Goal: Information Seeking & Learning: Learn about a topic

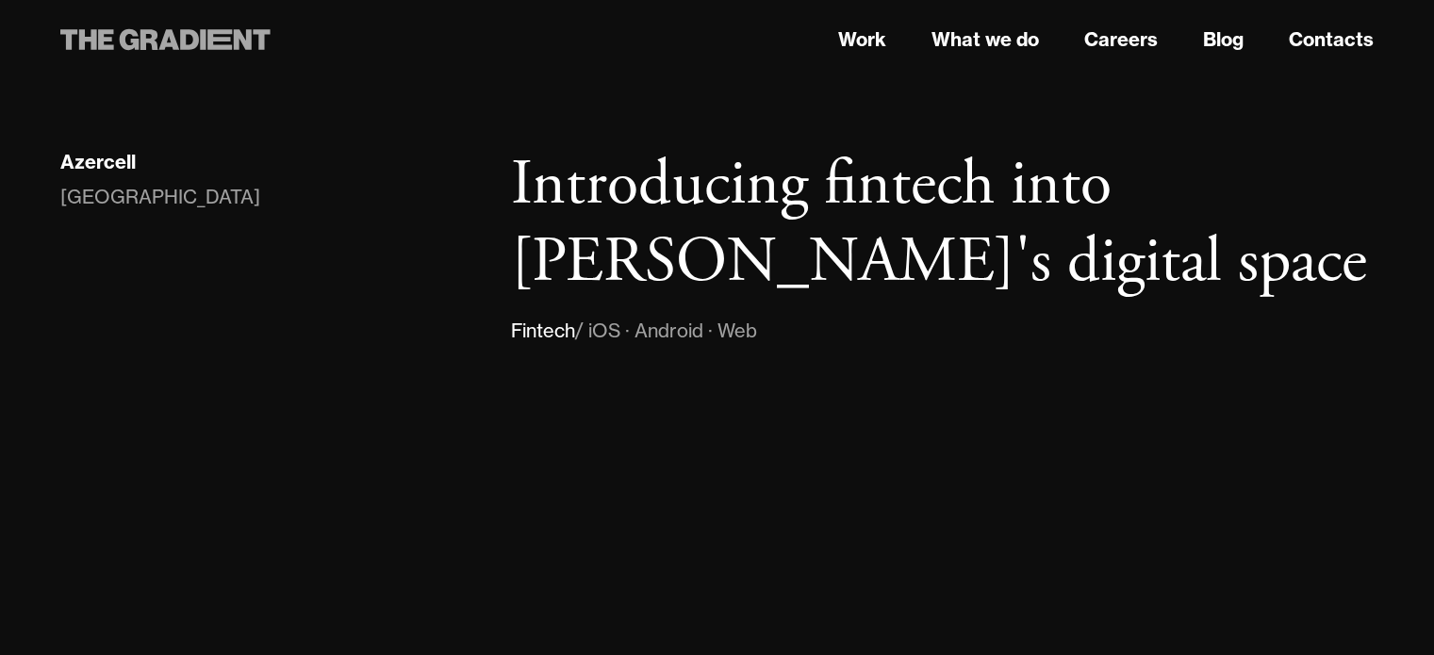
click at [185, 44] on icon at bounding box center [189, 39] width 19 height 21
click at [862, 37] on link "Work" at bounding box center [862, 39] width 48 height 28
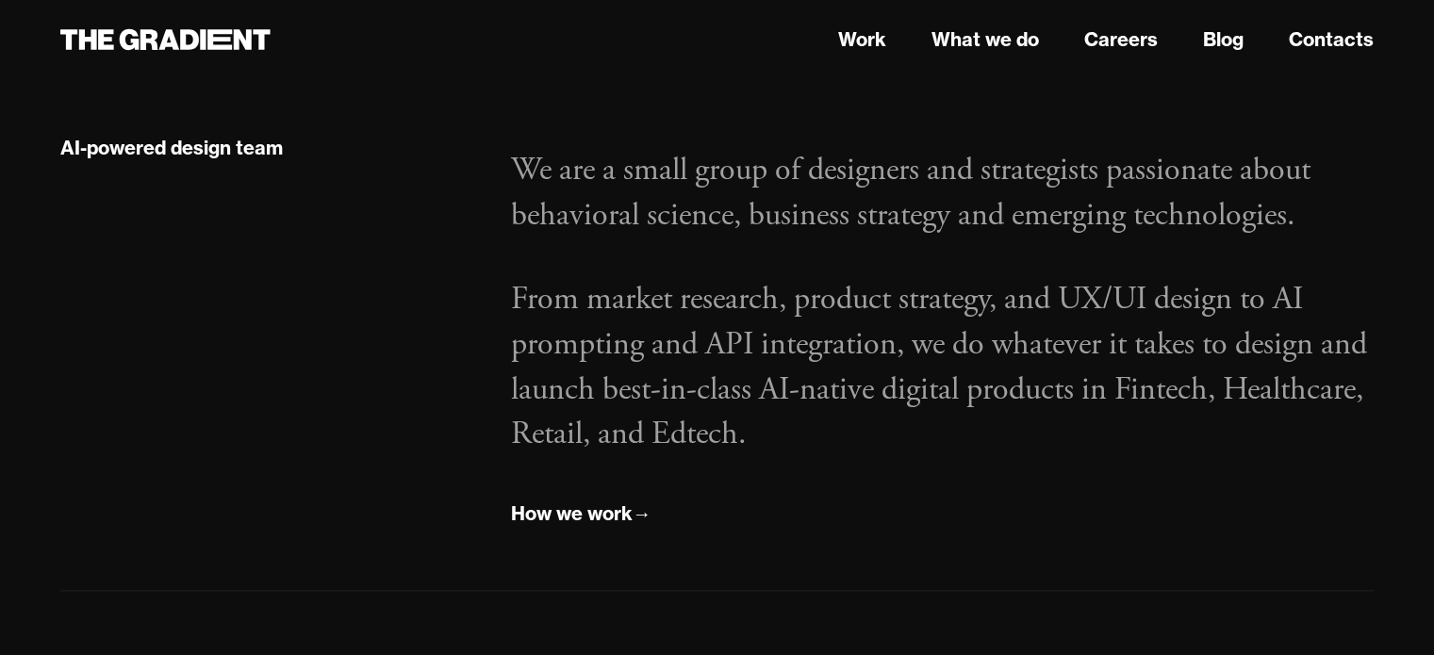
scroll to position [2165, 0]
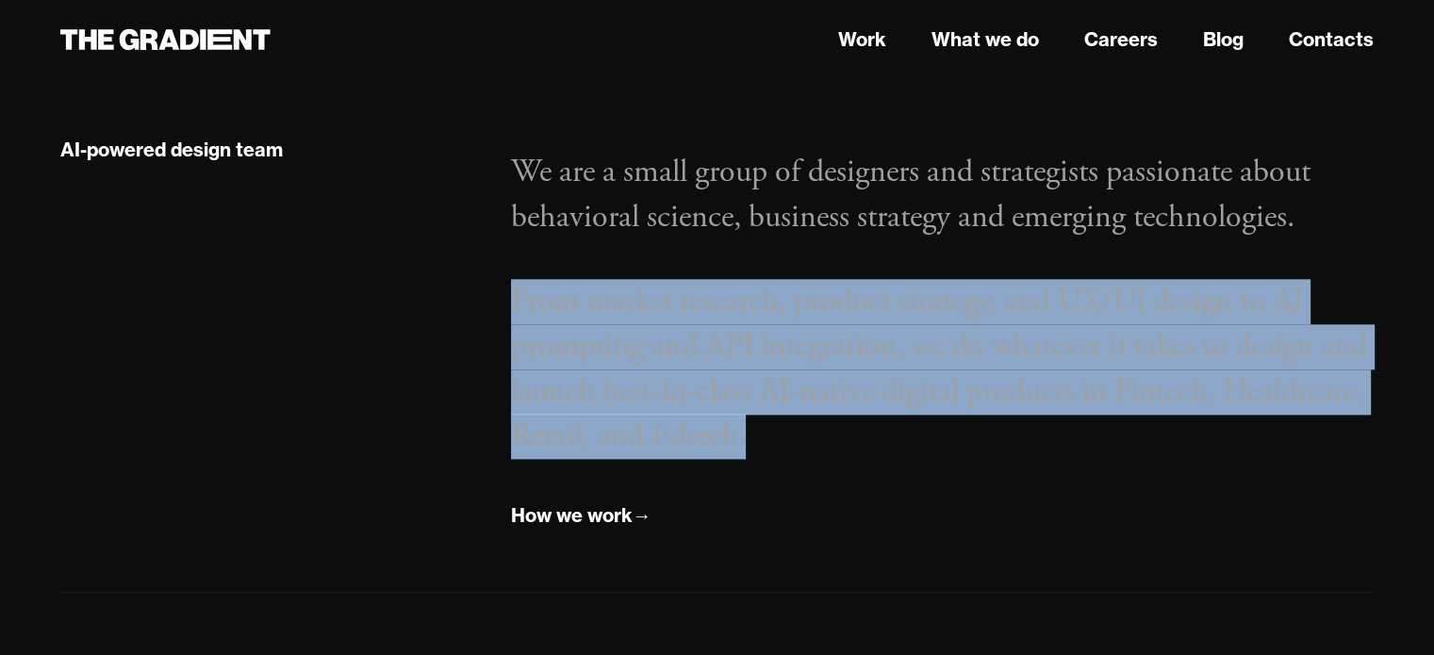
drag, startPoint x: 505, startPoint y: 284, endPoint x: 898, endPoint y: 442, distance: 423.0
click at [898, 442] on div "We are a small group of designers and strategists passionate about behavioral s…" at bounding box center [942, 333] width 900 height 397
copy p "From market research, product strategy, and UX/UI design to AI prompting and AP…"
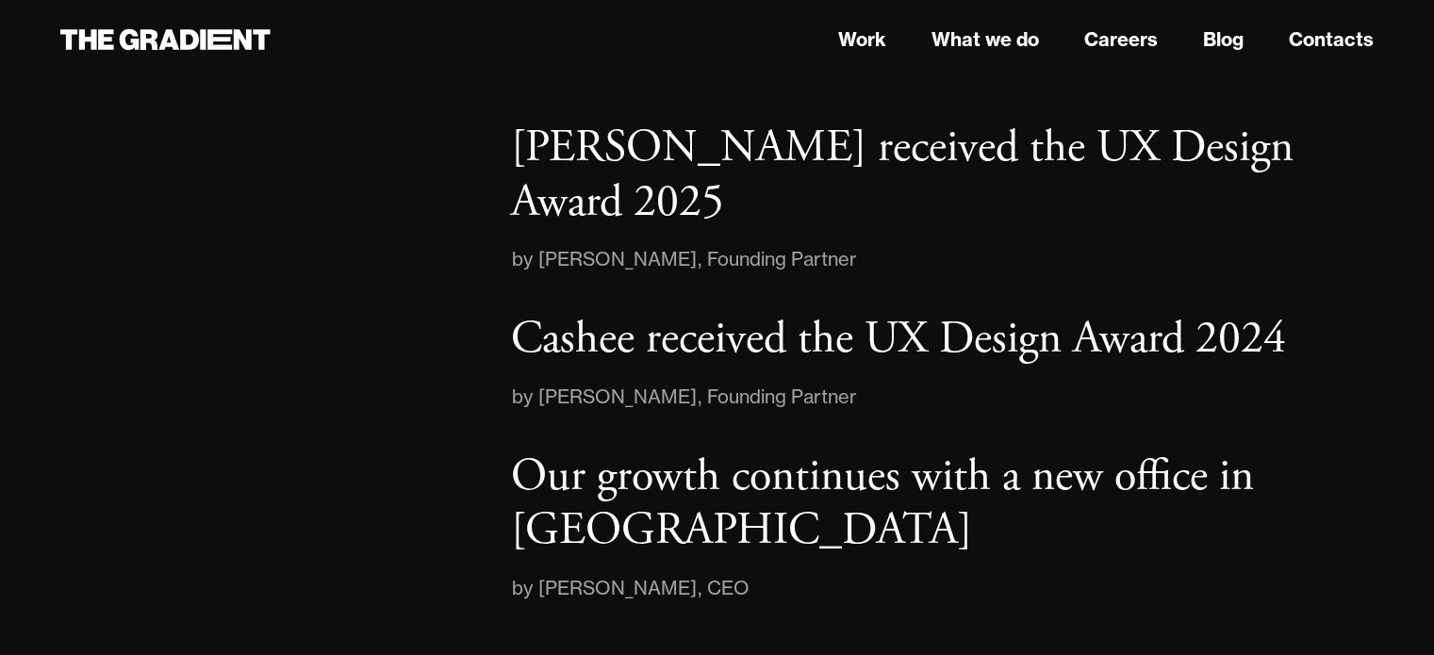
scroll to position [2949, 0]
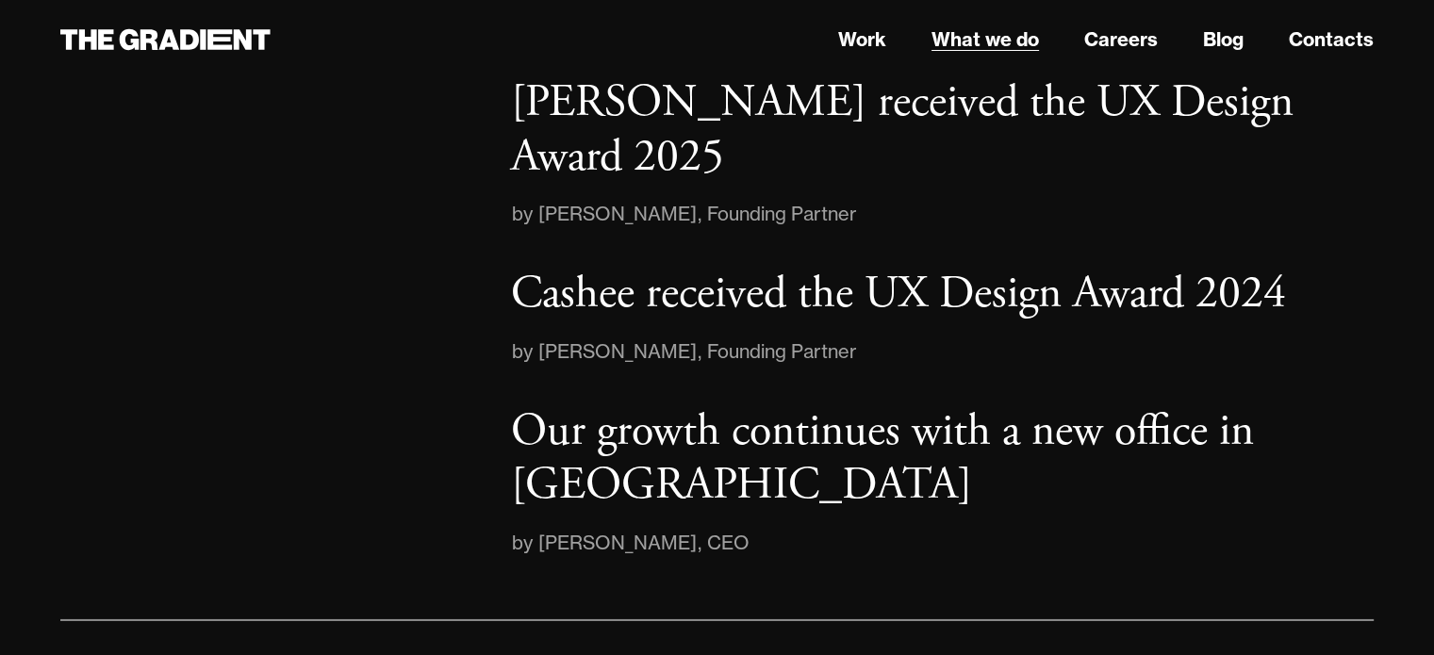
click at [947, 44] on link "What we do" at bounding box center [984, 39] width 107 height 28
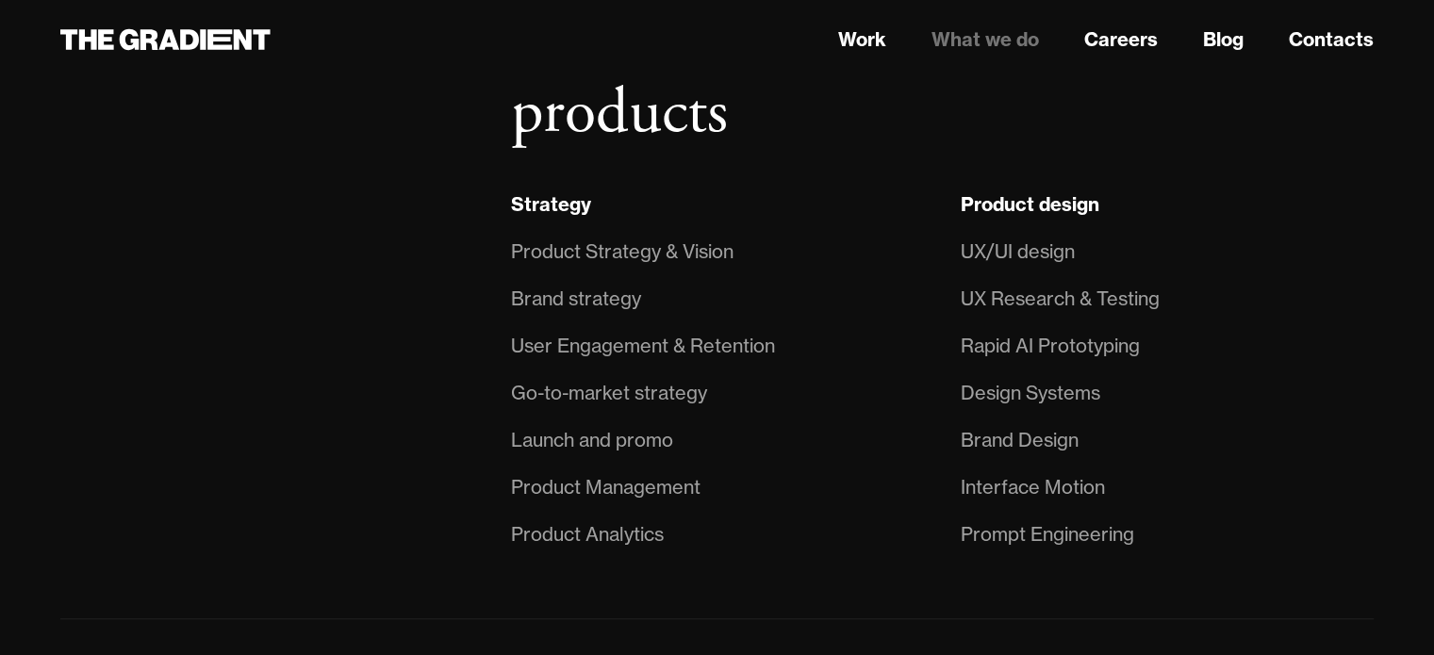
scroll to position [1462, 0]
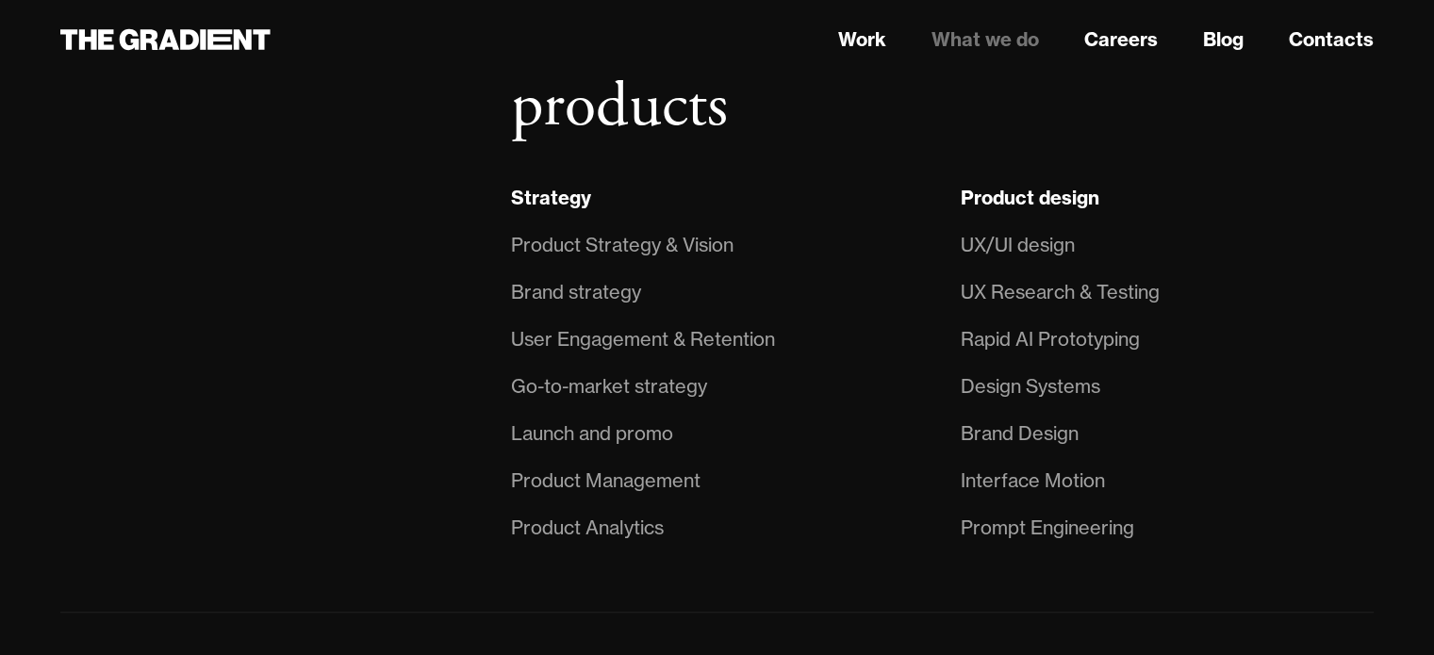
drag, startPoint x: 475, startPoint y: 191, endPoint x: 327, endPoint y: 452, distance: 299.4
click at [327, 452] on div "Our Capabilities" at bounding box center [266, 233] width 451 height 637
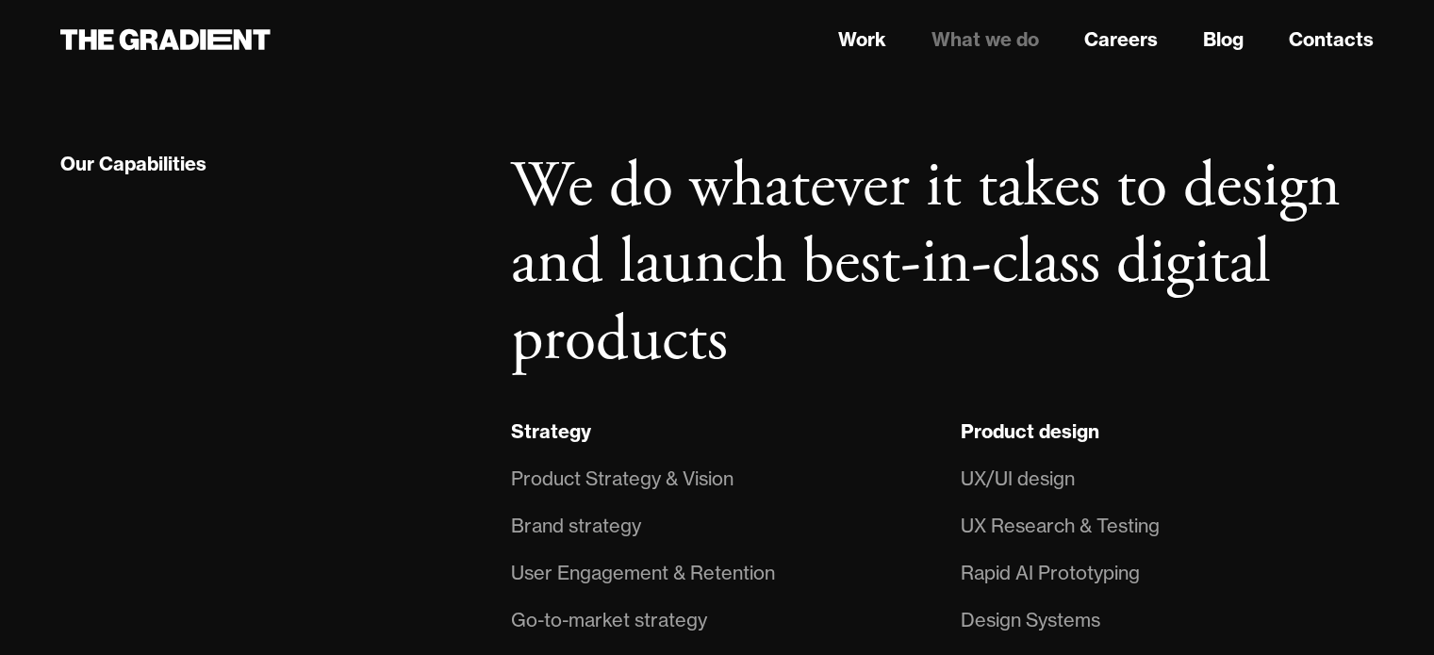
scroll to position [1426, 0]
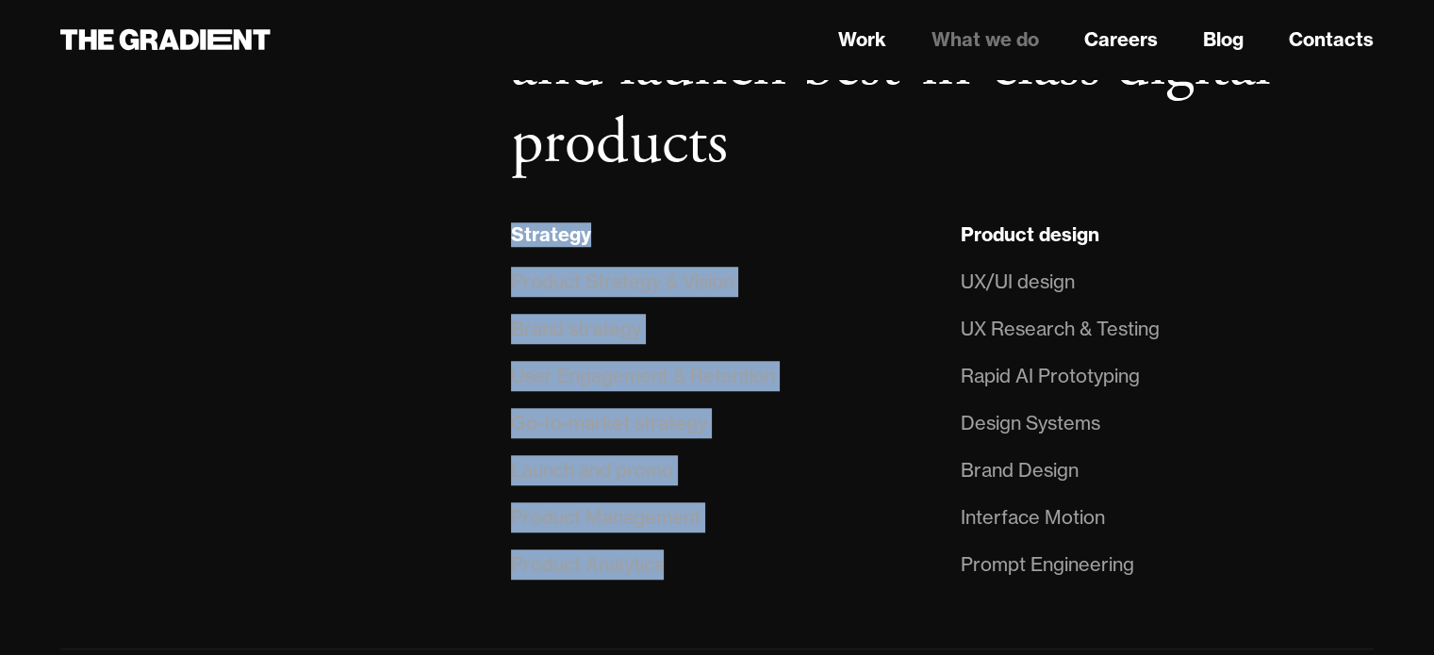
drag, startPoint x: 492, startPoint y: 227, endPoint x: 693, endPoint y: 570, distance: 397.6
click at [693, 570] on div "Strategy Product Strategy & Vision Brand strategy User Engagement & Retention G…" at bounding box center [717, 404] width 451 height 369
copy div "Strategy Product Strategy & Vision Brand strategy User Engagement & Retention G…"
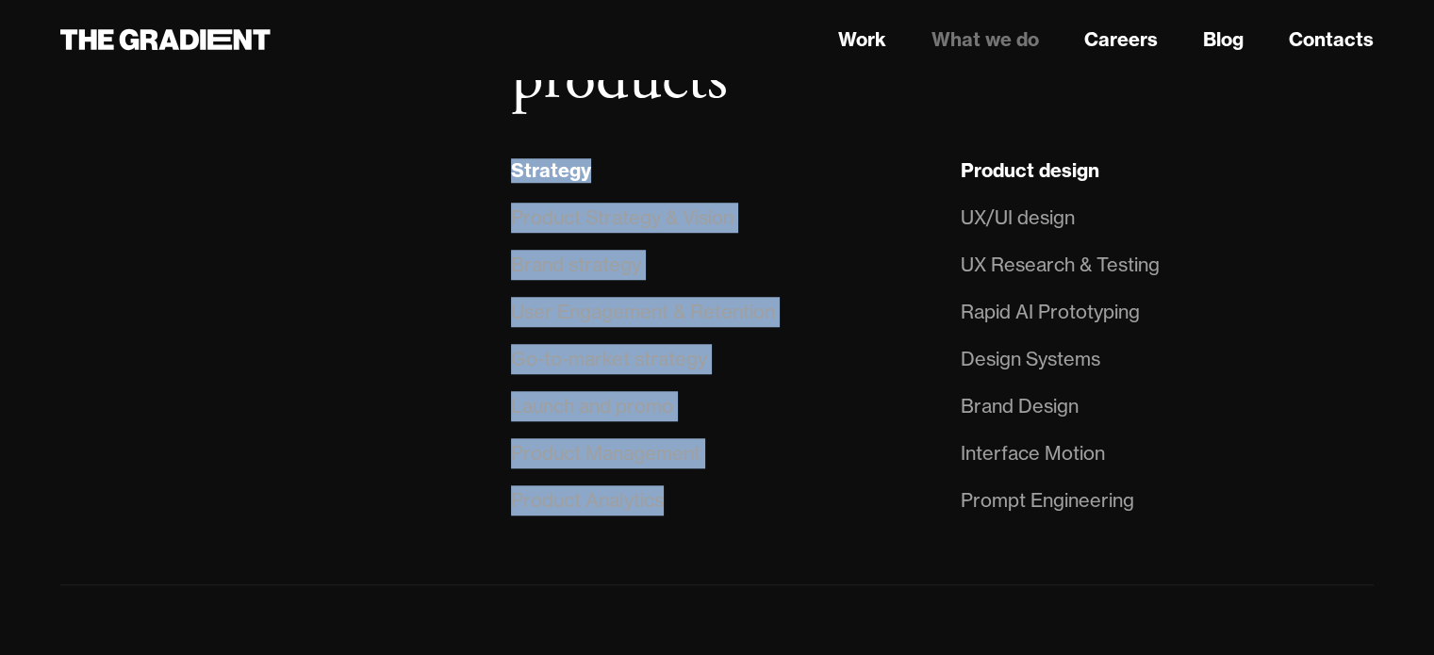
scroll to position [1492, 0]
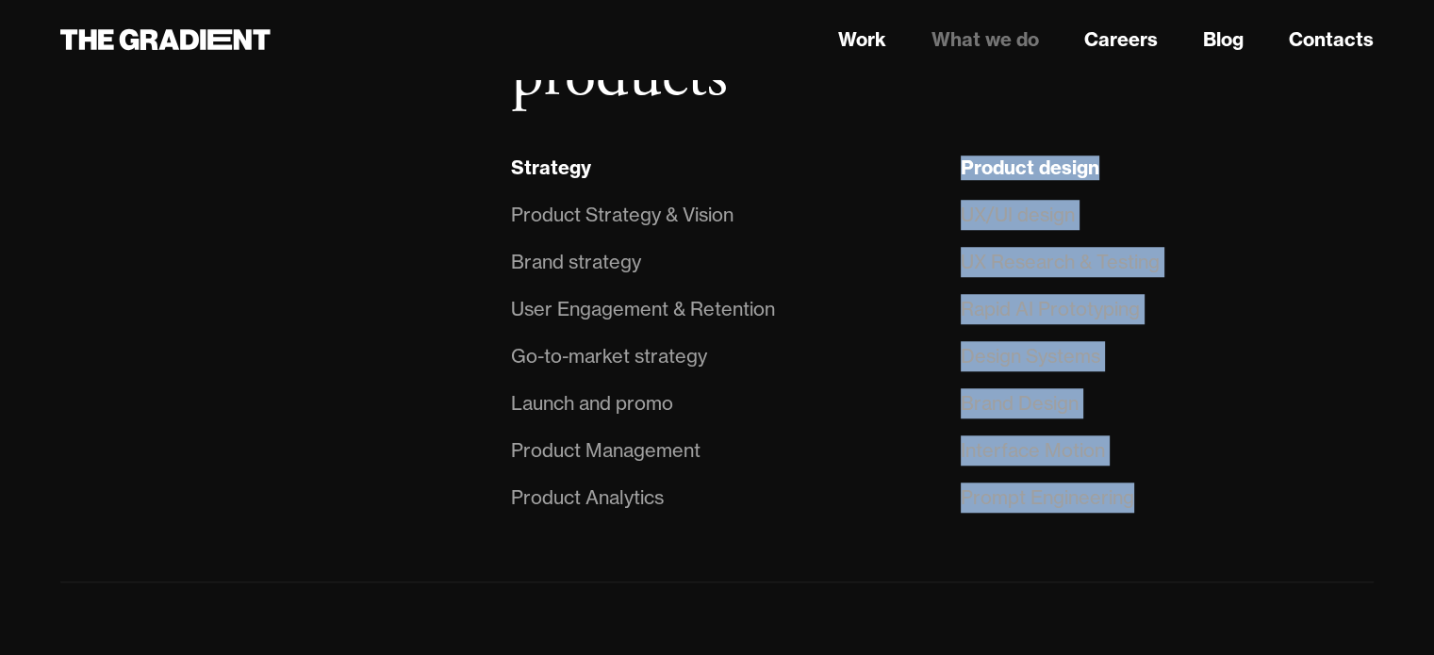
drag, startPoint x: 1155, startPoint y: 512, endPoint x: 944, endPoint y: 173, distance: 399.8
click at [944, 173] on div "Product design UX/UI design UX Research & Testing Rapid AI Prototyping Design S…" at bounding box center [1167, 337] width 451 height 369
copy div "Product design UX/UI design UX Research & Testing Rapid AI Prototyping Design S…"
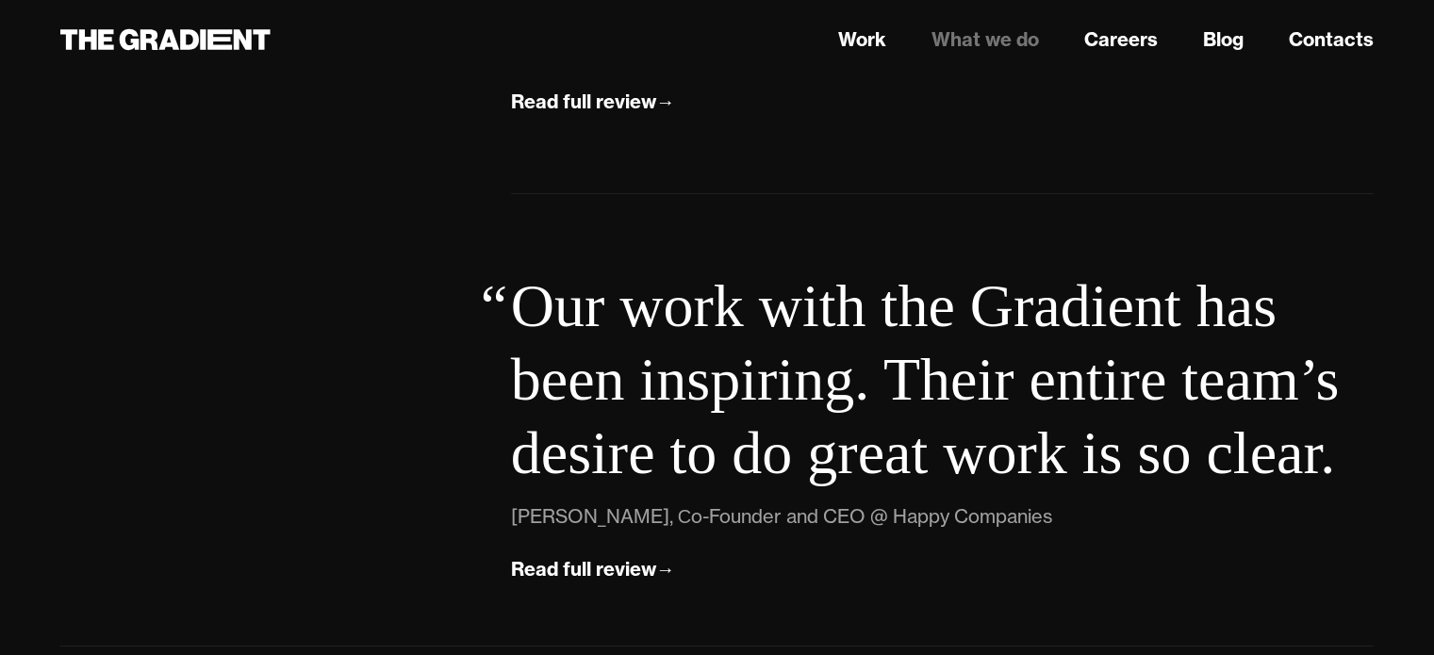
scroll to position [6947, 0]
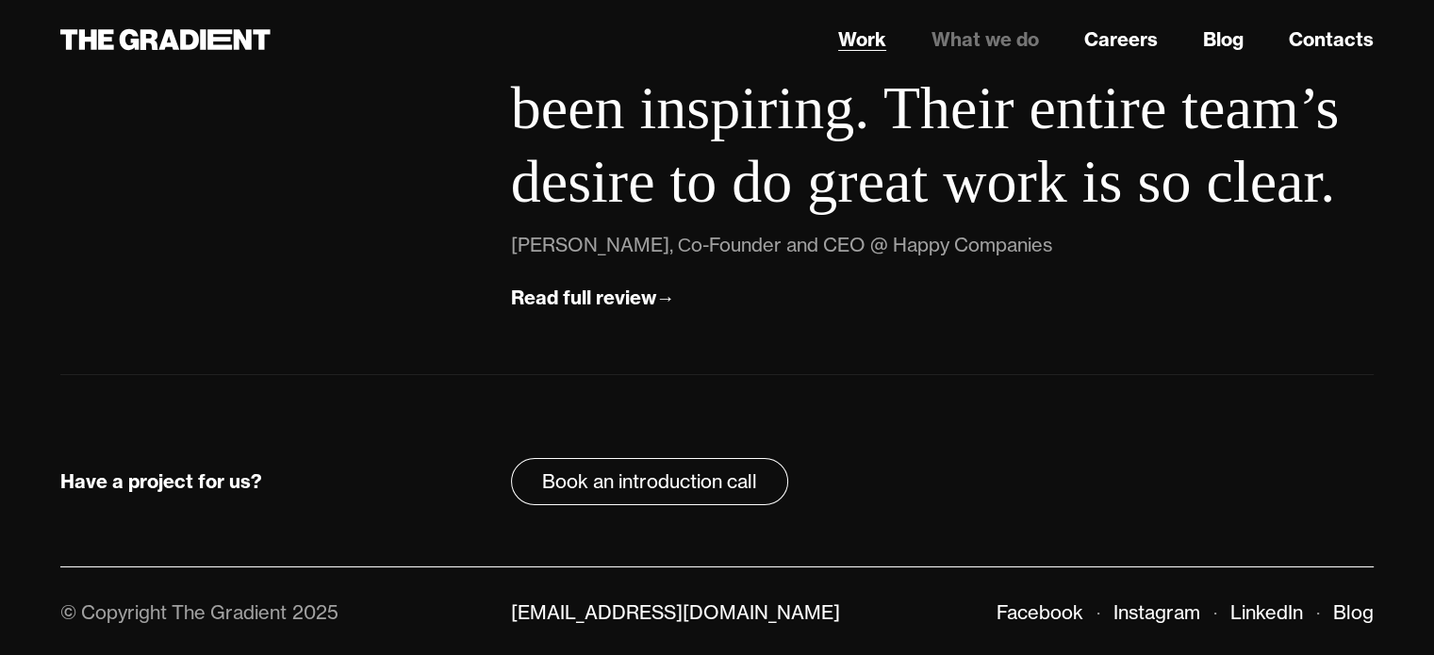
drag, startPoint x: 851, startPoint y: 55, endPoint x: 860, endPoint y: 40, distance: 17.3
click at [860, 40] on nav "Work What we do Careers Blog Contacts" at bounding box center [942, 40] width 863 height 34
click at [860, 40] on link "Work" at bounding box center [862, 39] width 48 height 28
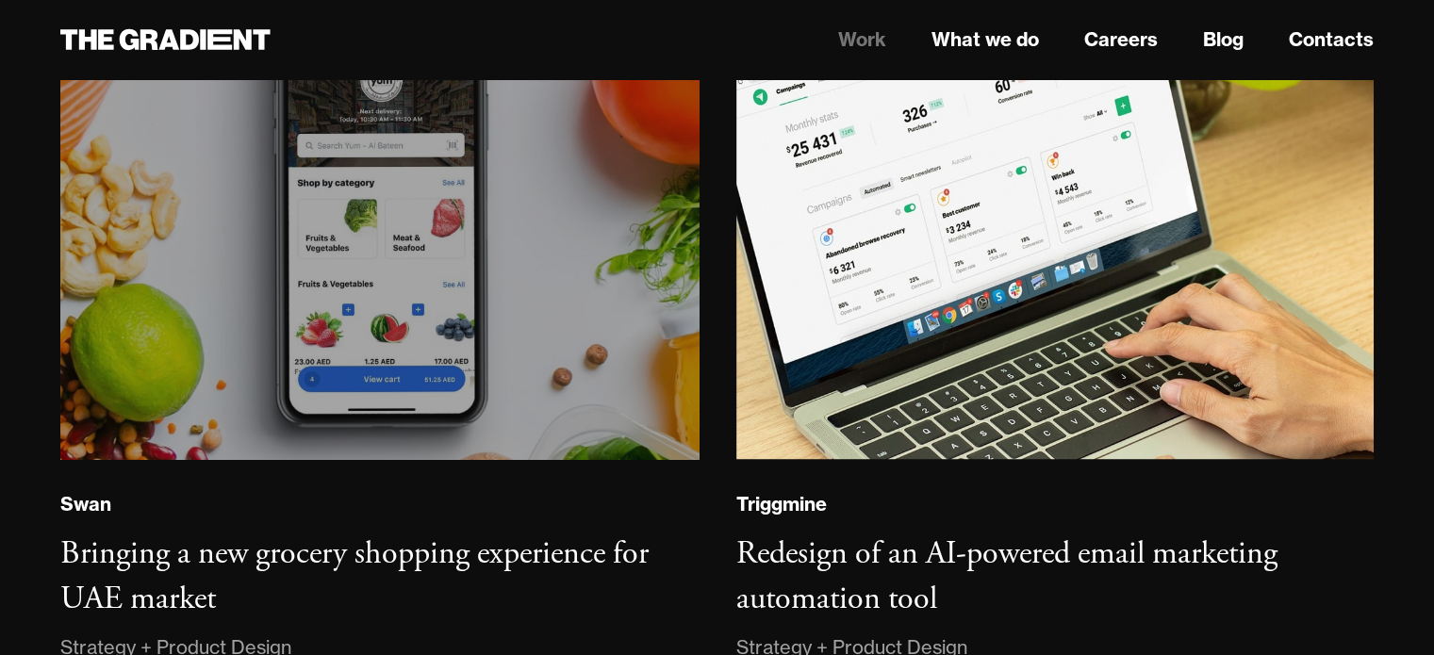
scroll to position [3428, 0]
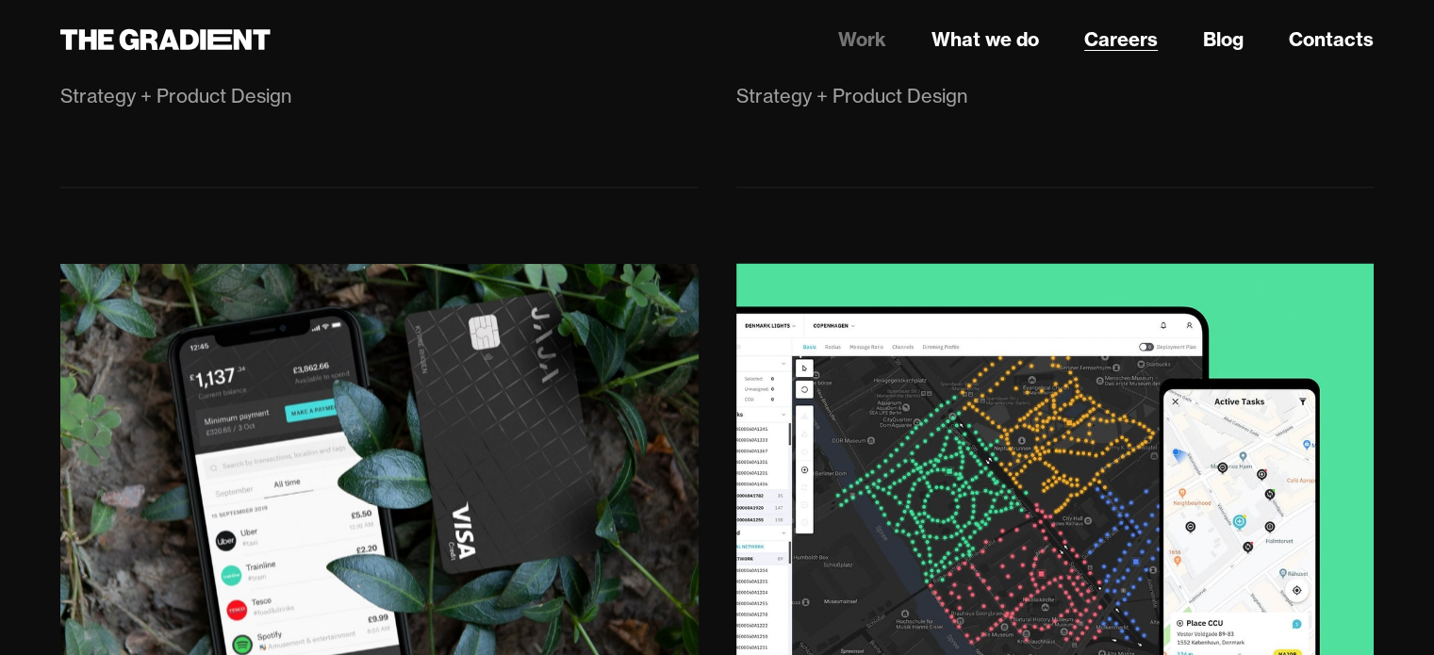
click at [1113, 26] on link "Careers" at bounding box center [1121, 39] width 74 height 28
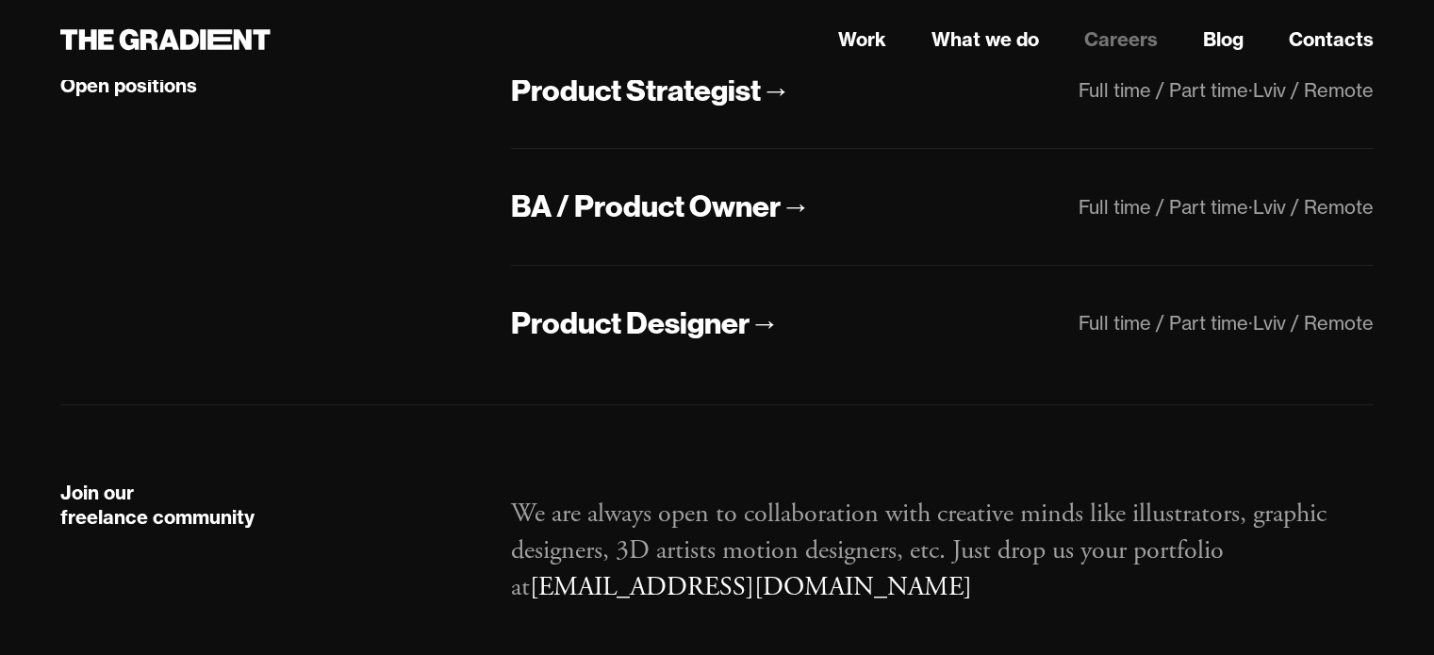
scroll to position [530, 0]
click at [1234, 46] on link "Blog" at bounding box center [1223, 39] width 41 height 28
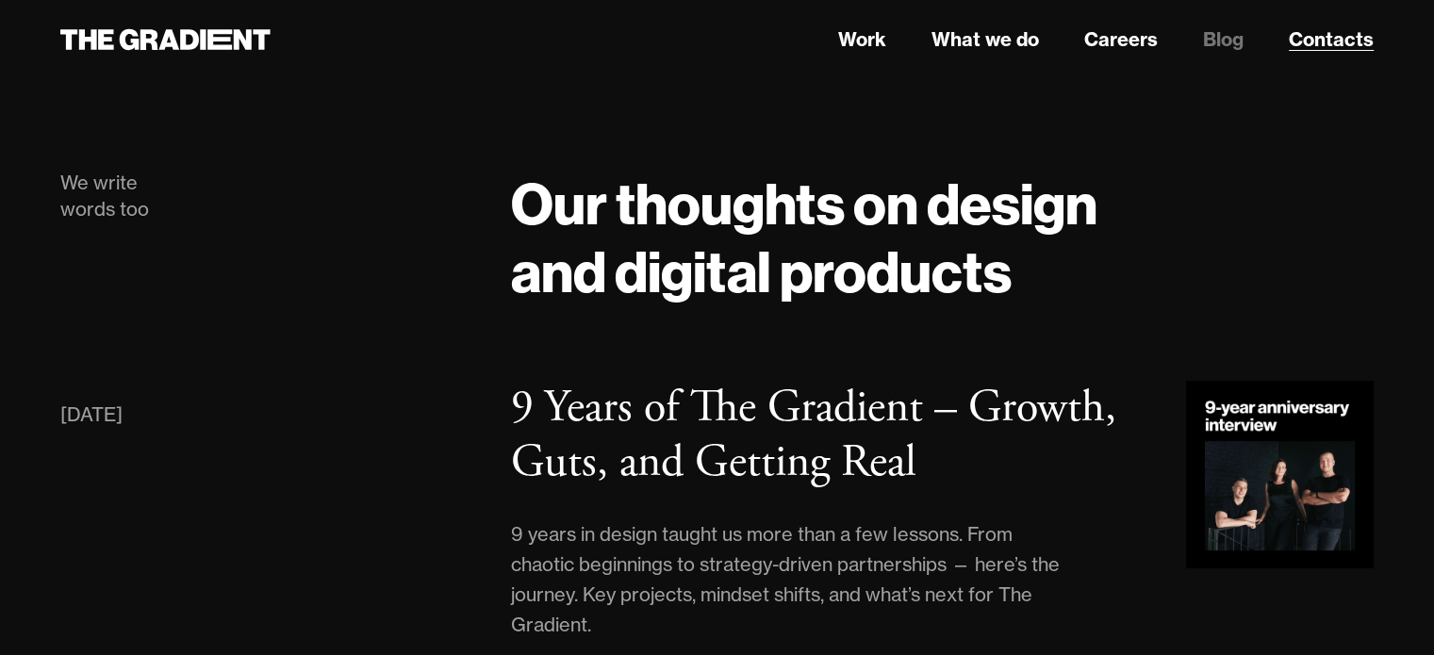
click at [1304, 47] on link "Contacts" at bounding box center [1331, 39] width 85 height 28
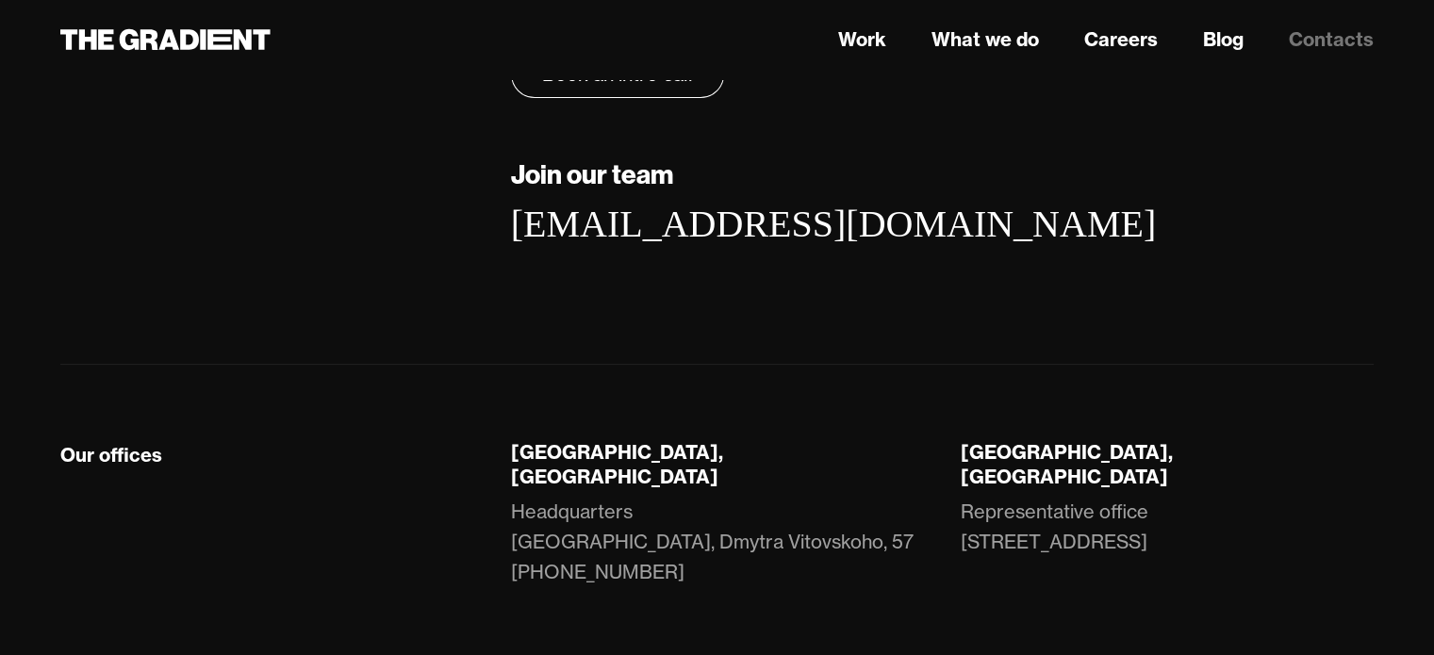
scroll to position [483, 0]
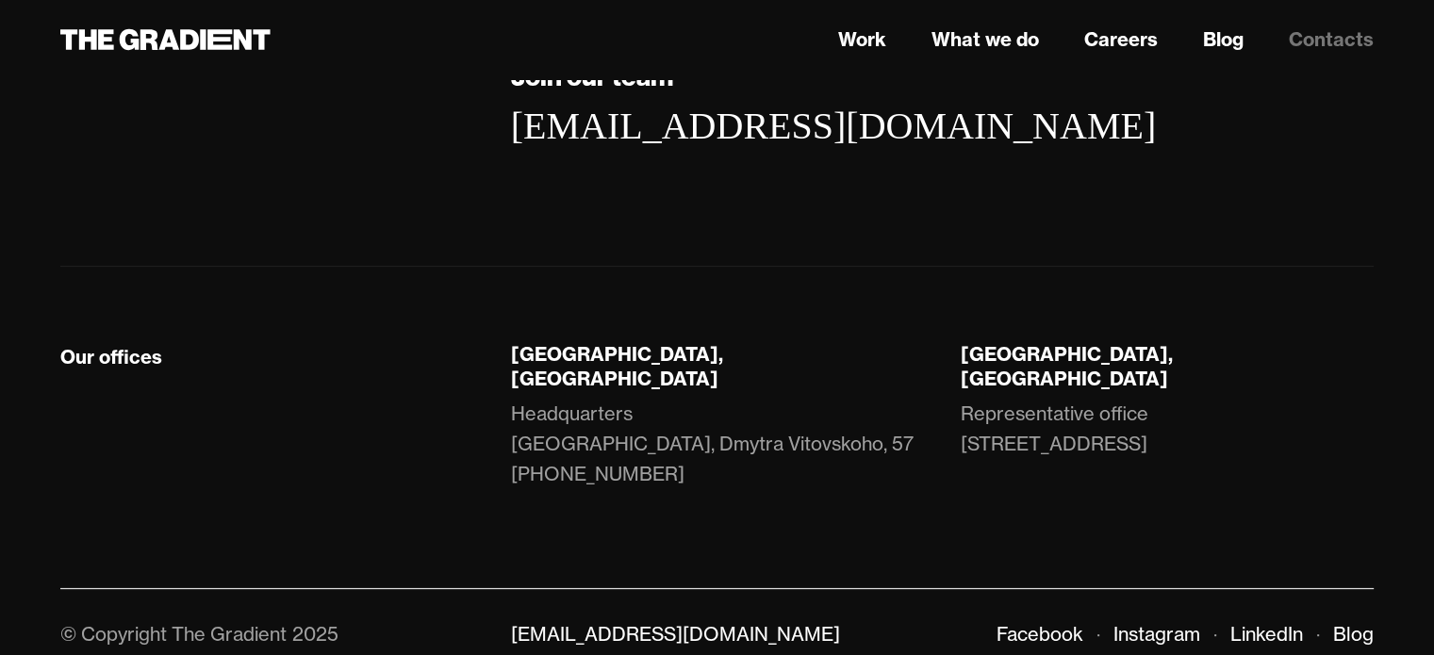
click at [526, 357] on div "Lviv, Ukraine" at bounding box center [717, 366] width 413 height 49
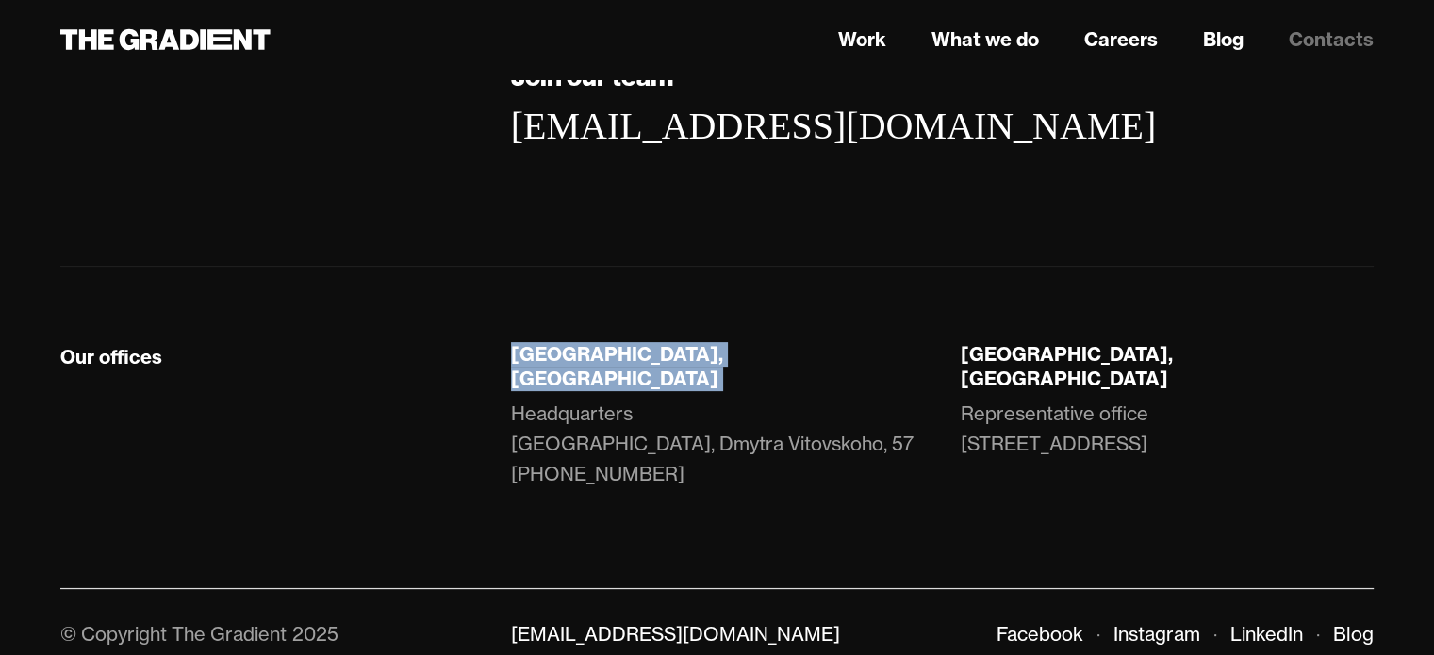
click at [526, 357] on div "Lviv, Ukraine" at bounding box center [717, 366] width 413 height 49
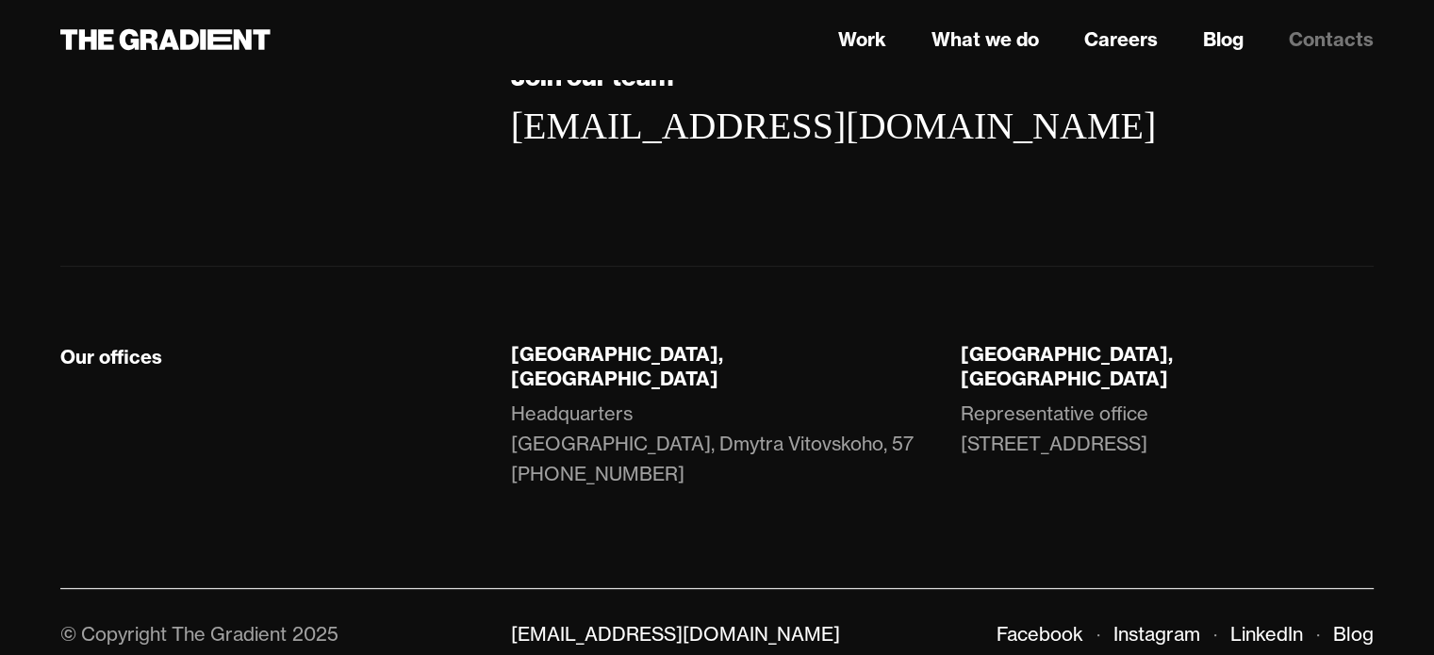
click at [536, 399] on div "Headquarters" at bounding box center [572, 414] width 122 height 30
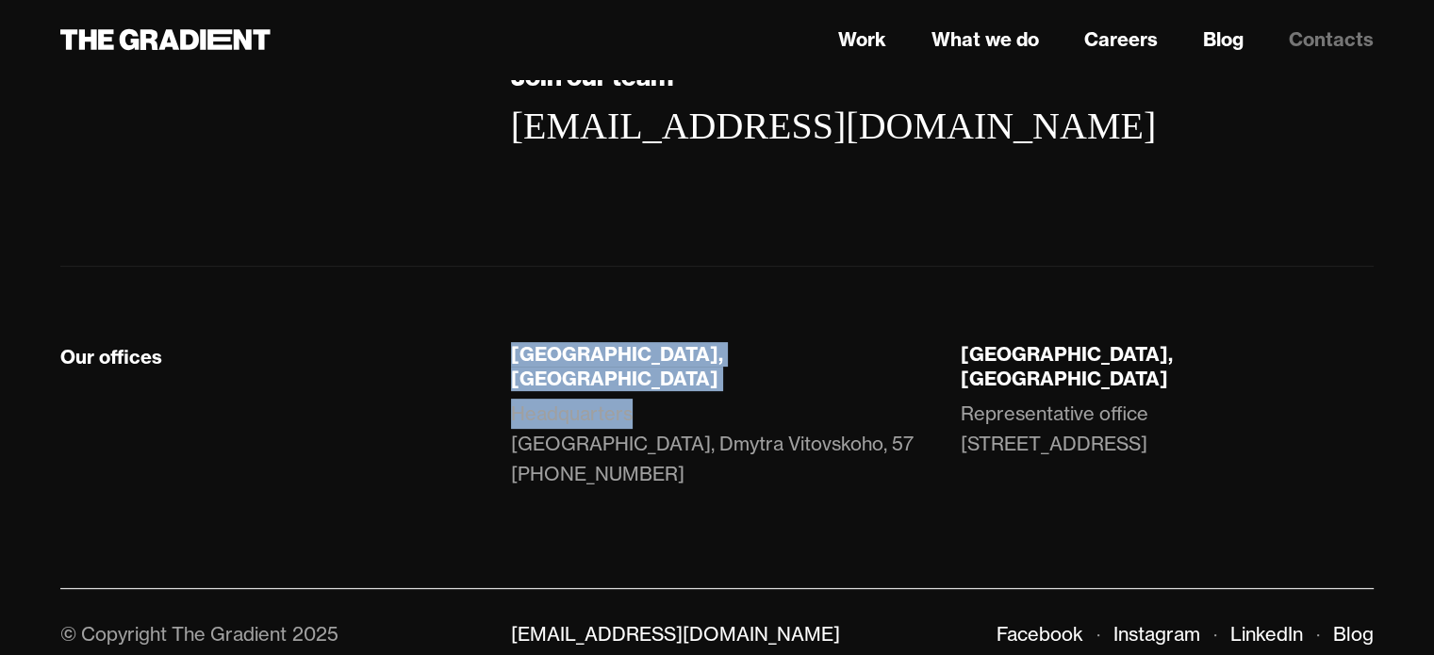
drag, startPoint x: 500, startPoint y: 350, endPoint x: 686, endPoint y: 394, distance: 191.9
click at [686, 394] on div "Lviv, Ukraine Headquarters LEM Station, Dmytra Vitovskoho, 57 +38 066 735 42 58" at bounding box center [717, 434] width 451 height 185
click at [543, 429] on link "LEM Station, Dmytra Vitovskoho, 57" at bounding box center [717, 444] width 413 height 30
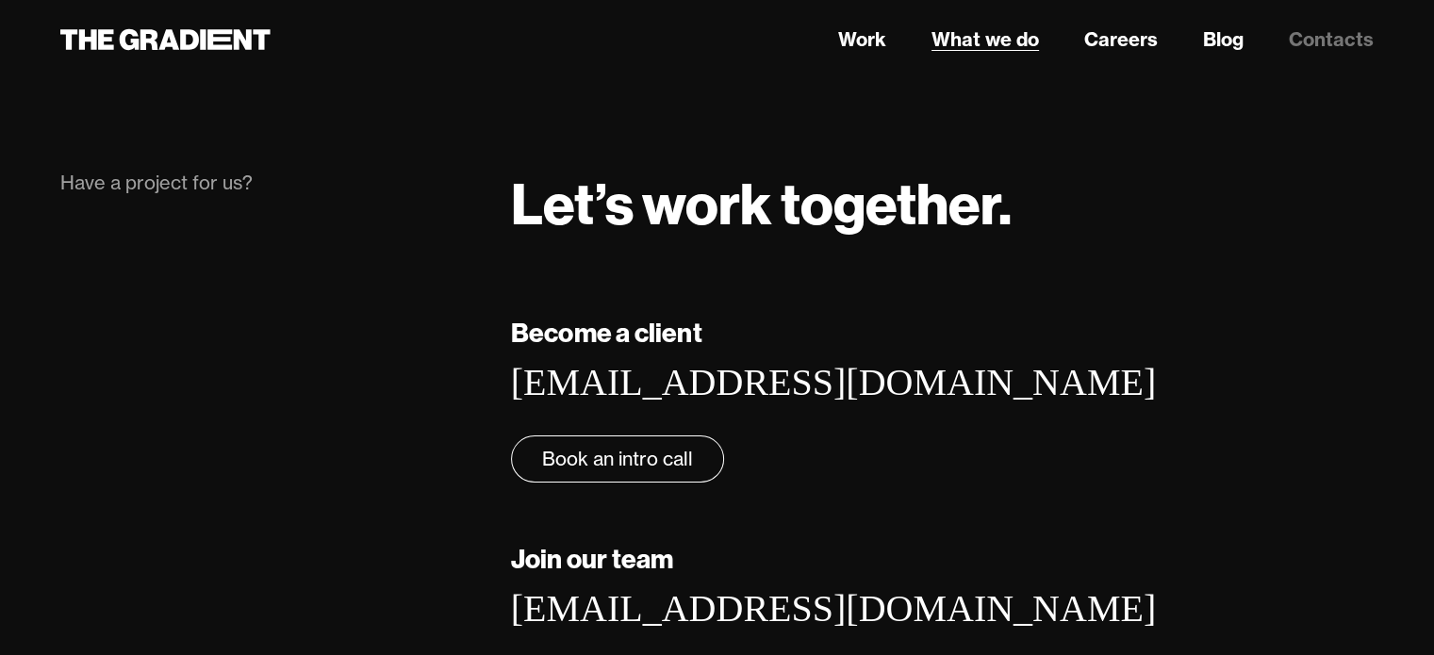
click at [963, 48] on link "What we do" at bounding box center [984, 39] width 107 height 28
click at [1011, 48] on link "What we do" at bounding box center [984, 39] width 107 height 28
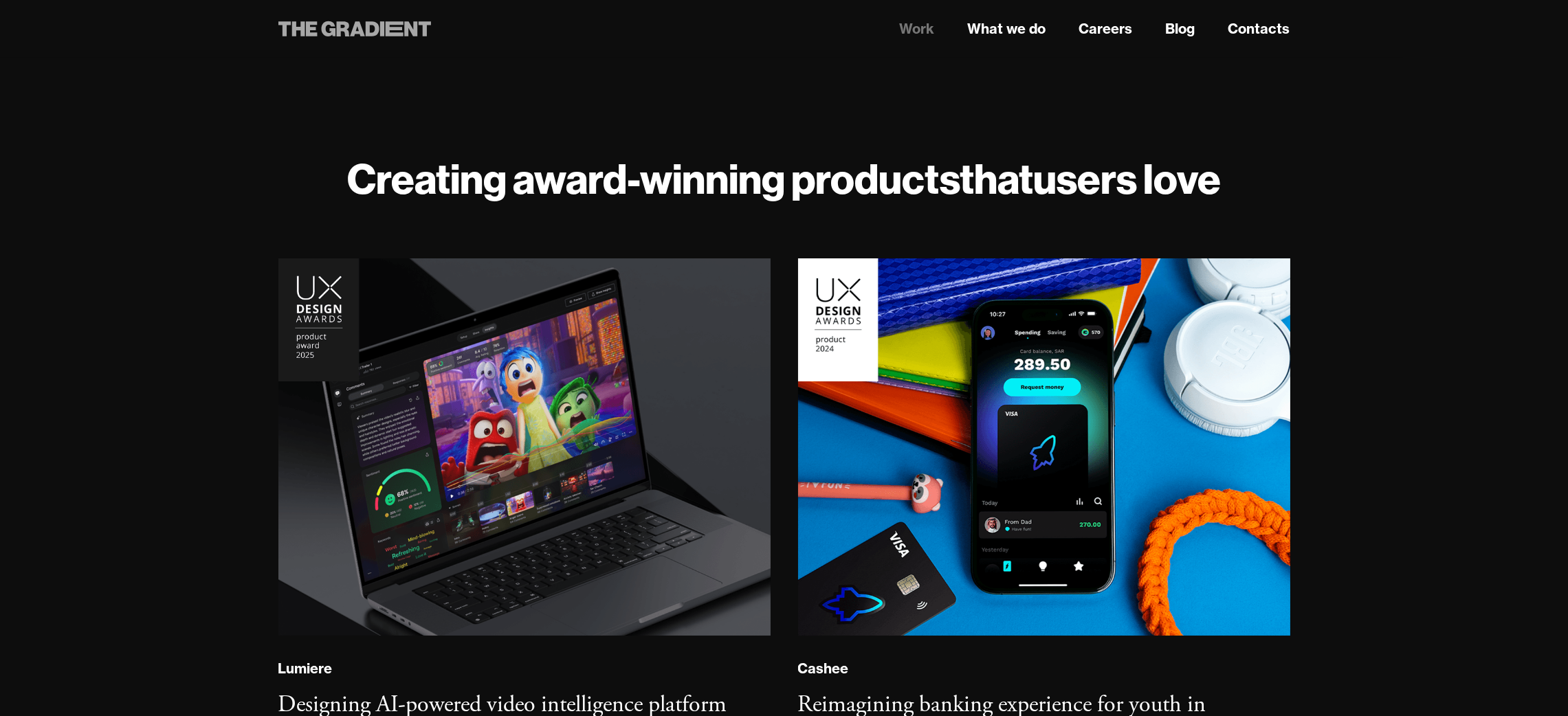
drag, startPoint x: 385, startPoint y: 48, endPoint x: 356, endPoint y: 29, distance: 34.7
click at [356, 29] on header "Work What we do Careers Blog Contacts" at bounding box center [784, 28] width 1568 height 58
click at [356, 29] on icon at bounding box center [355, 29] width 153 height 25
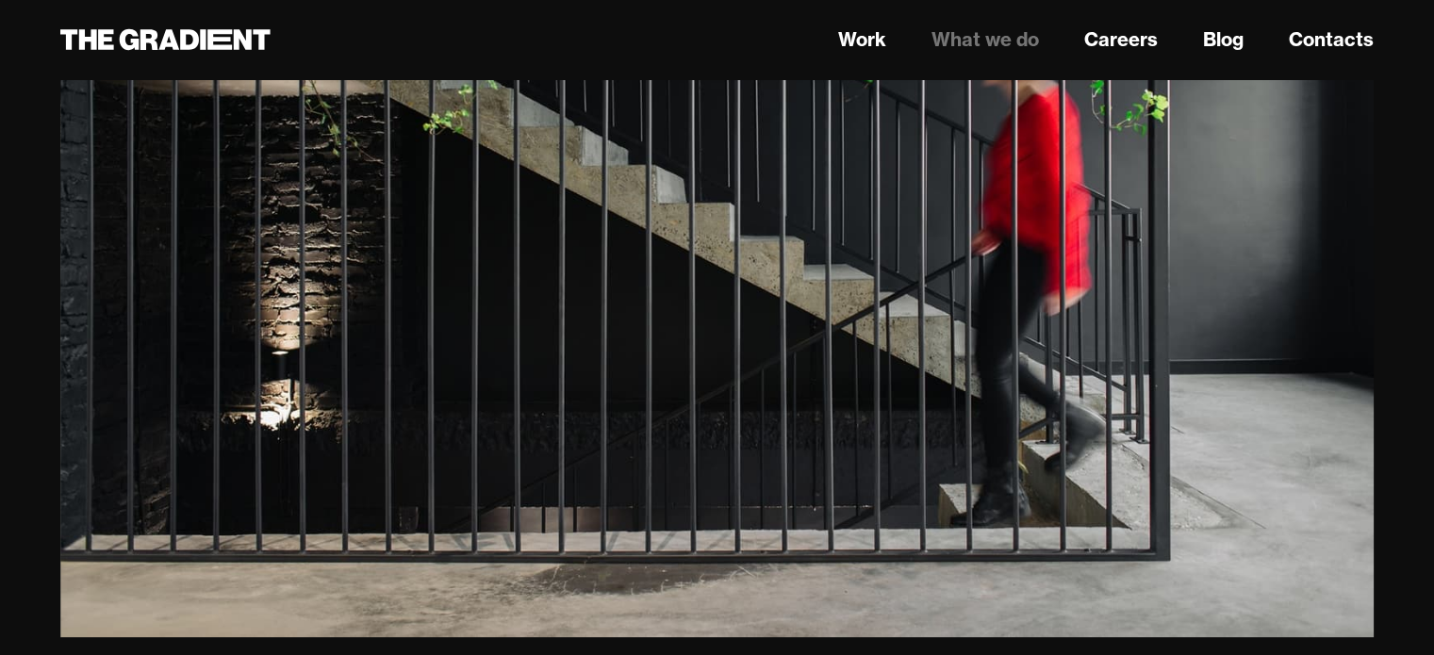
scroll to position [664, 0]
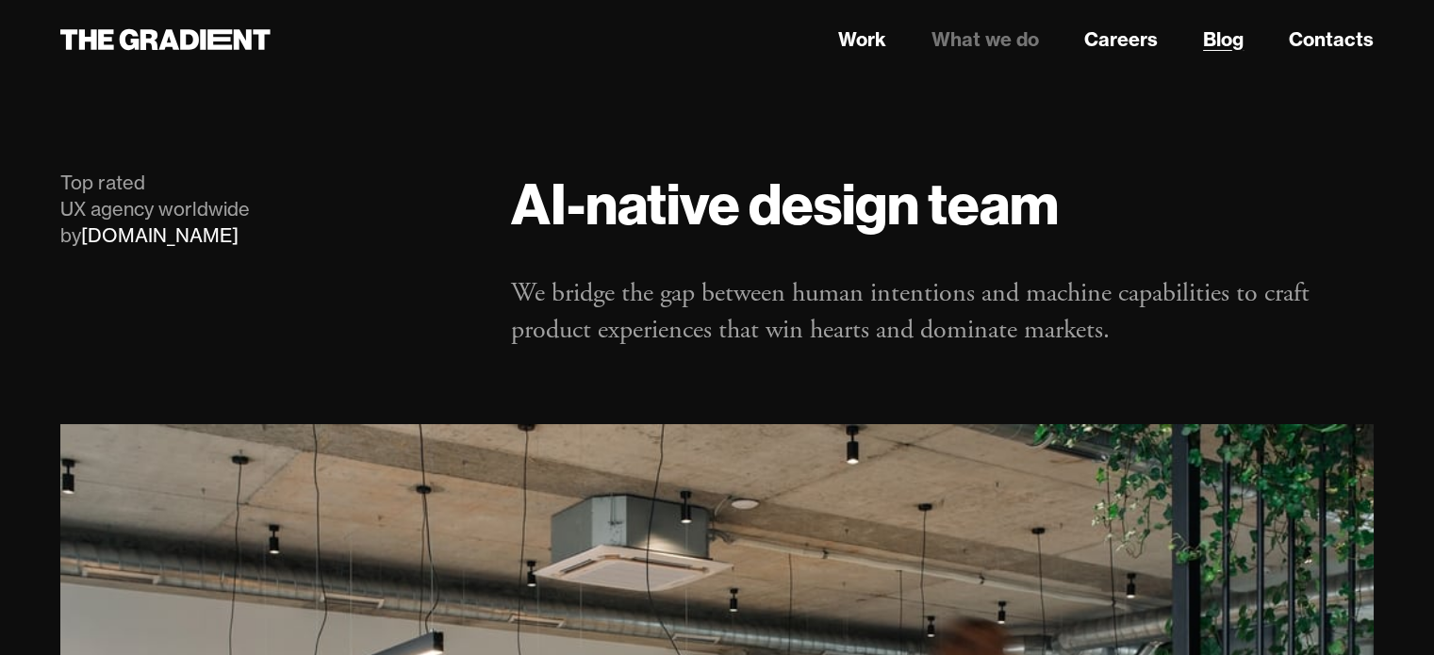
click at [1216, 48] on link "Blog" at bounding box center [1223, 39] width 41 height 28
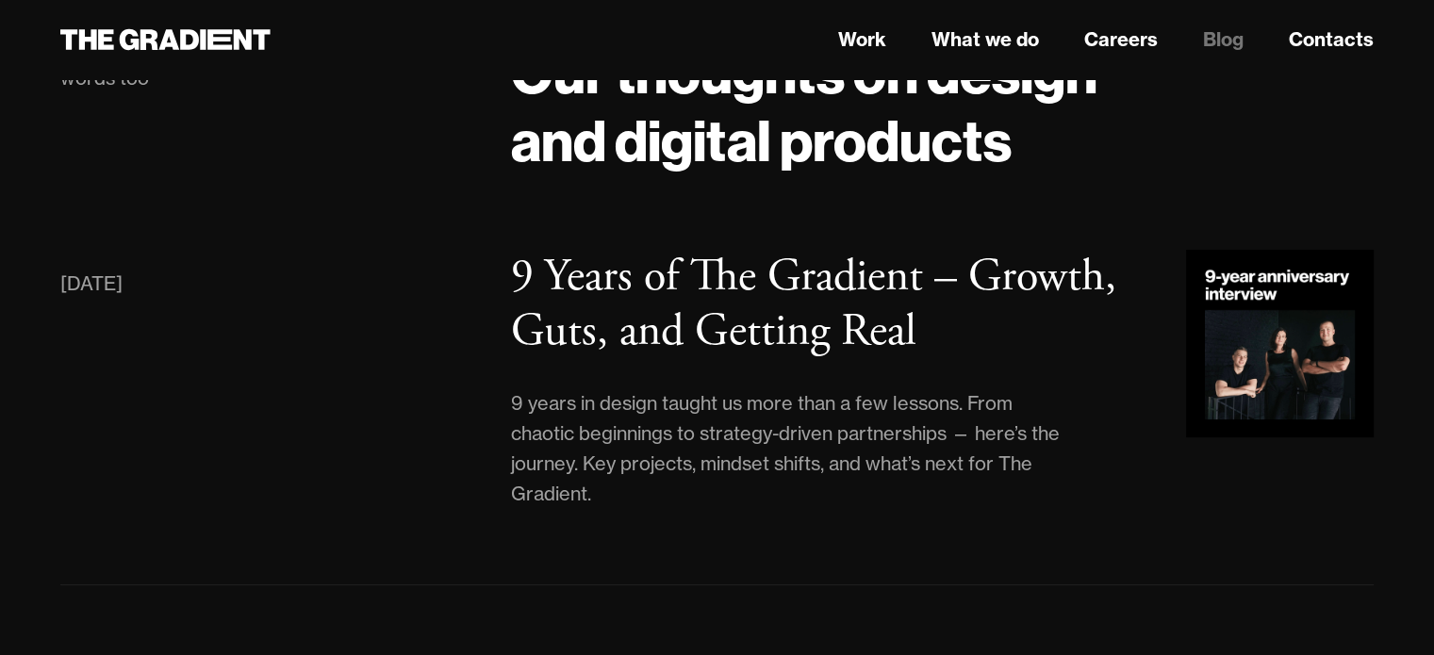
scroll to position [132, 0]
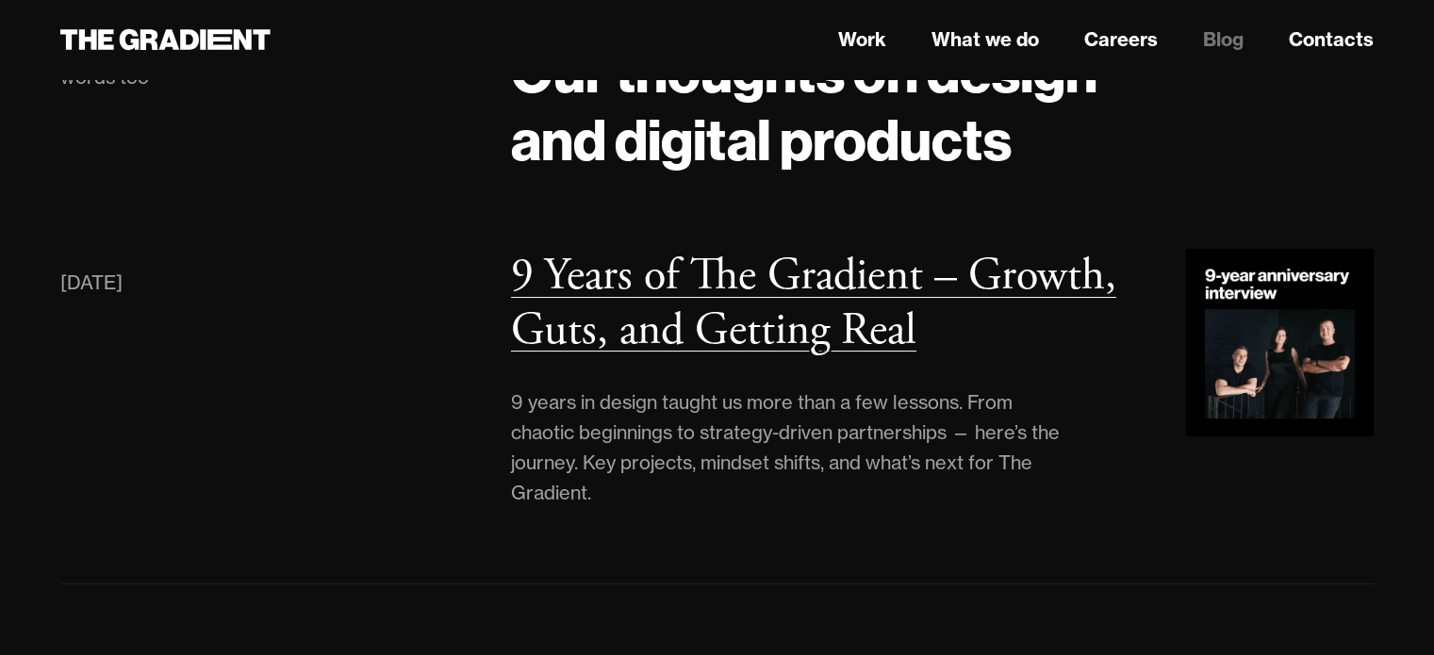
click at [604, 331] on h3 "9 Years of The Gradient – Growth, Guts, and Getting Real" at bounding box center [813, 303] width 605 height 112
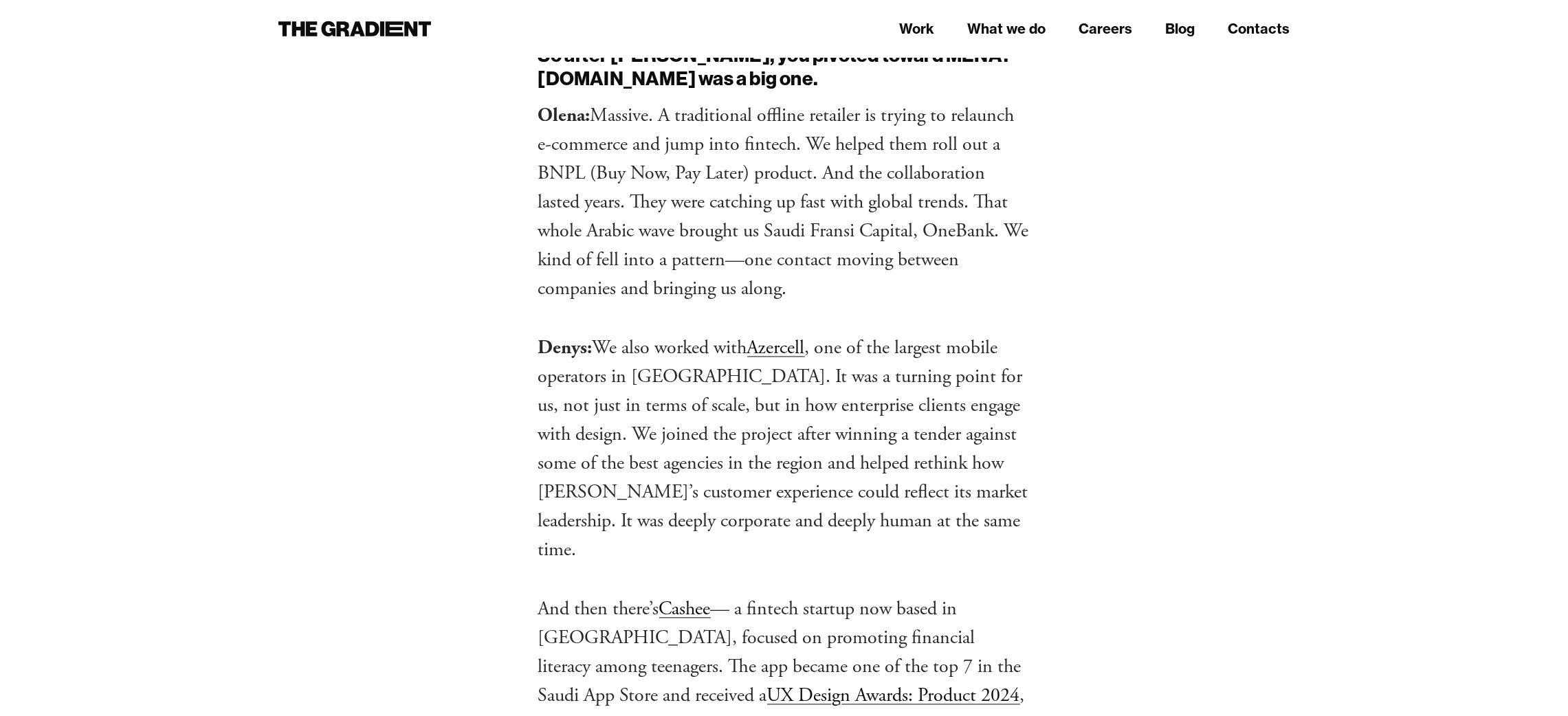
scroll to position [4093, 0]
click at [698, 332] on p "Denys: We also worked with Azercell , one of the largest mobile operators in [G…" at bounding box center [784, 448] width 492 height 231
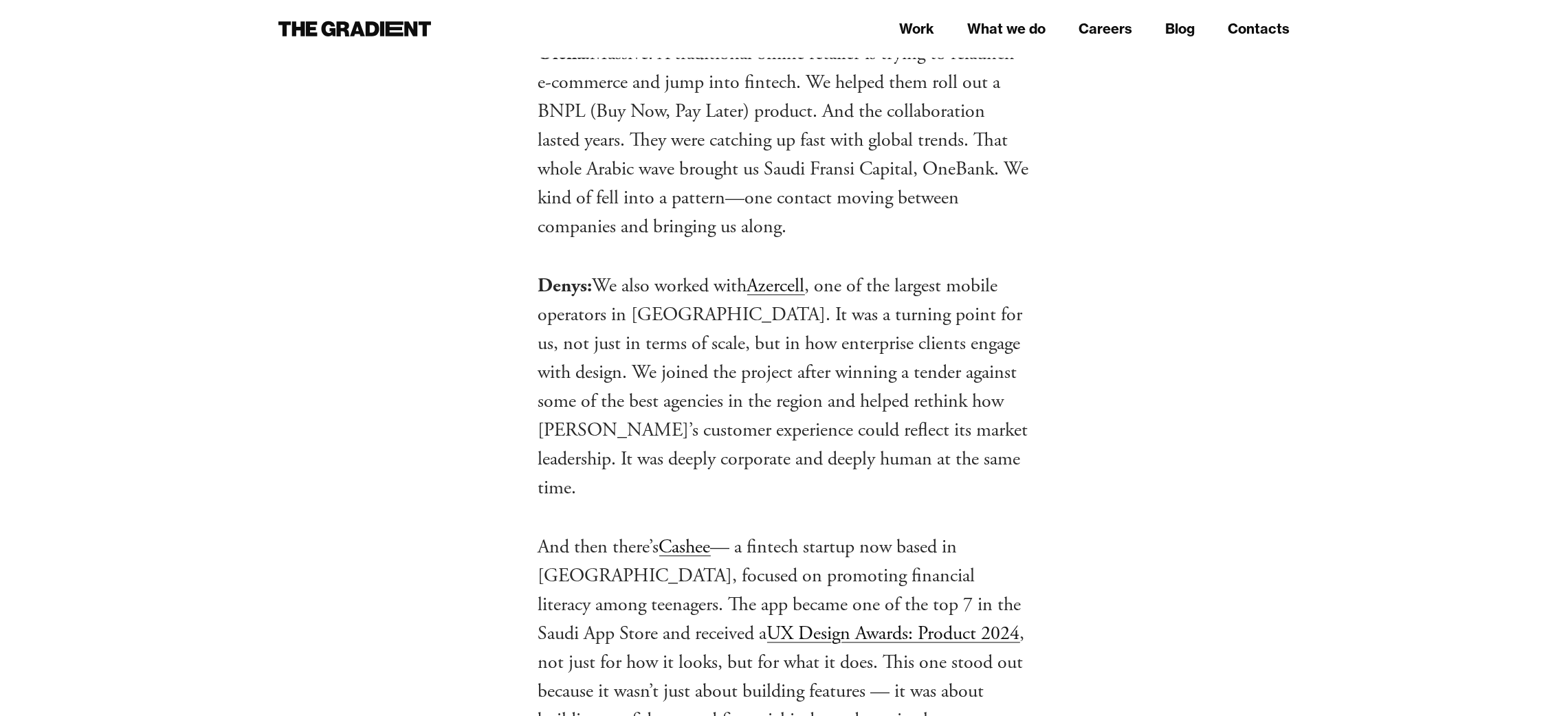
scroll to position [4155, 0]
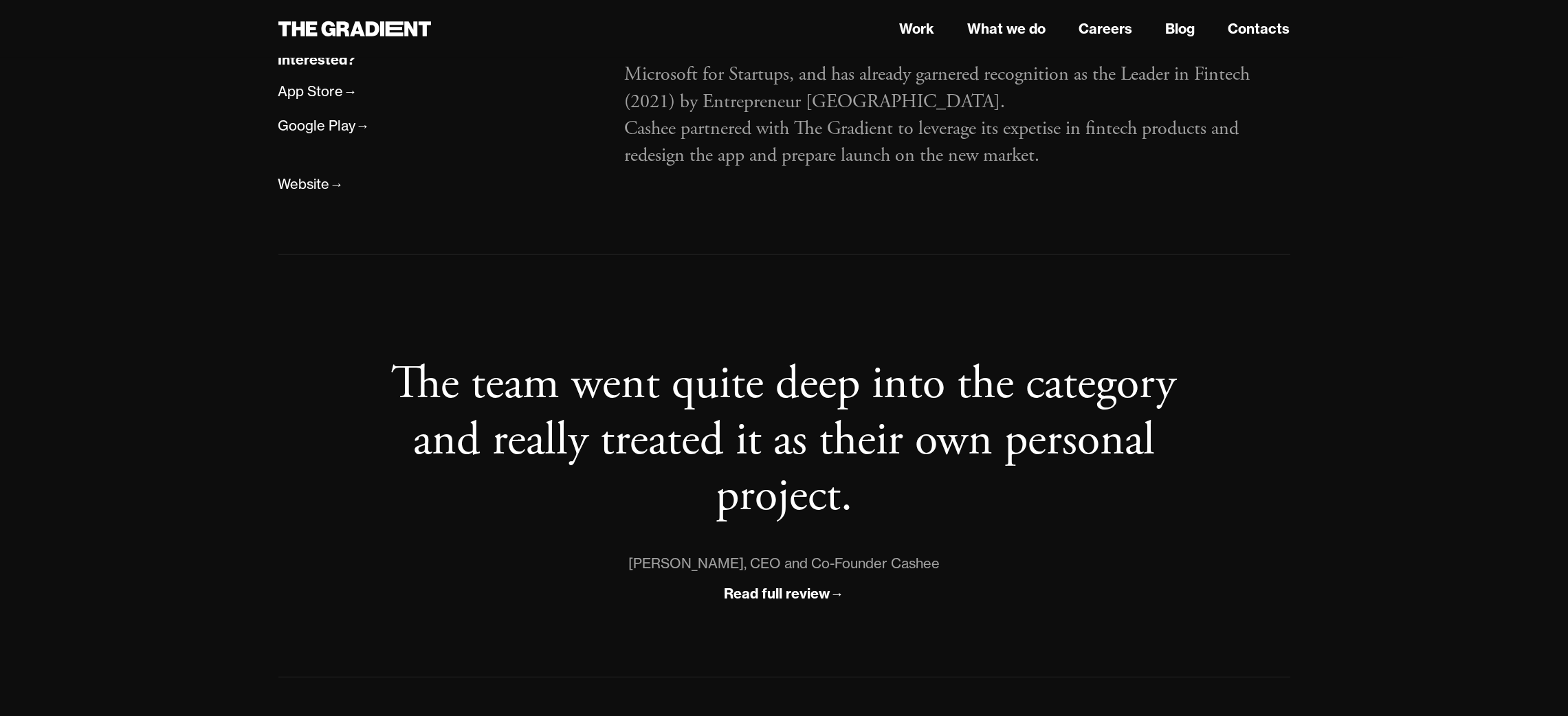
scroll to position [1179, 0]
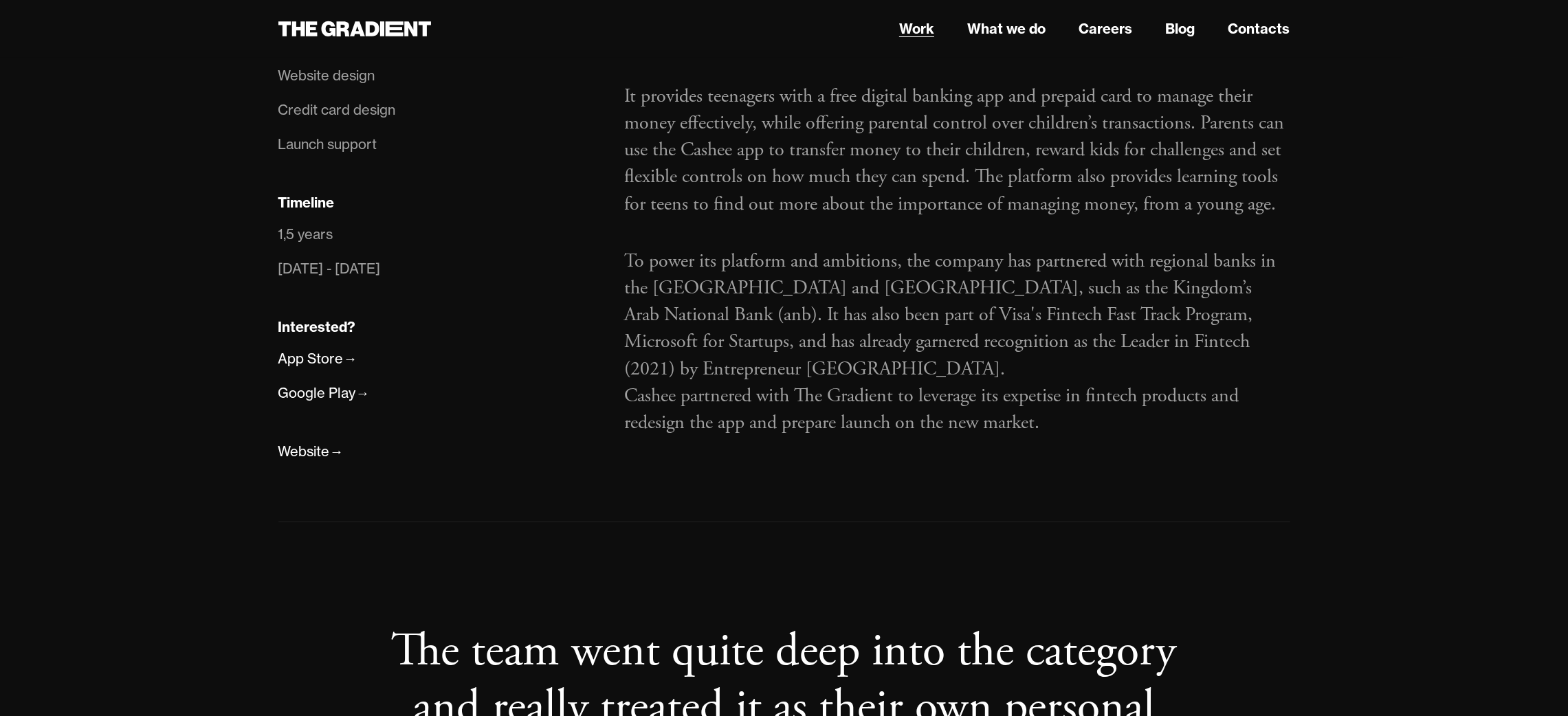
click at [902, 23] on link "Work" at bounding box center [916, 28] width 35 height 20
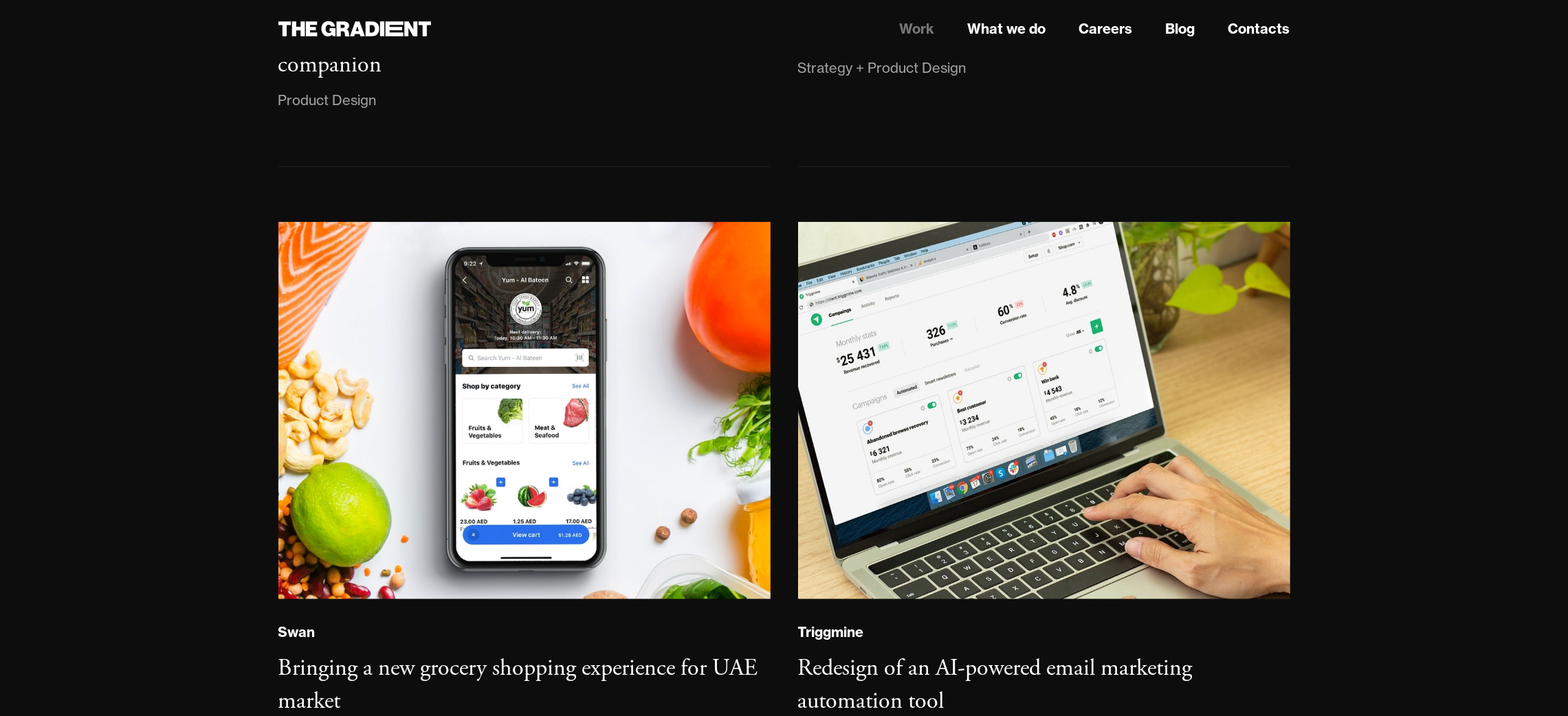
scroll to position [1921, 0]
